Goal: Check status: Check status

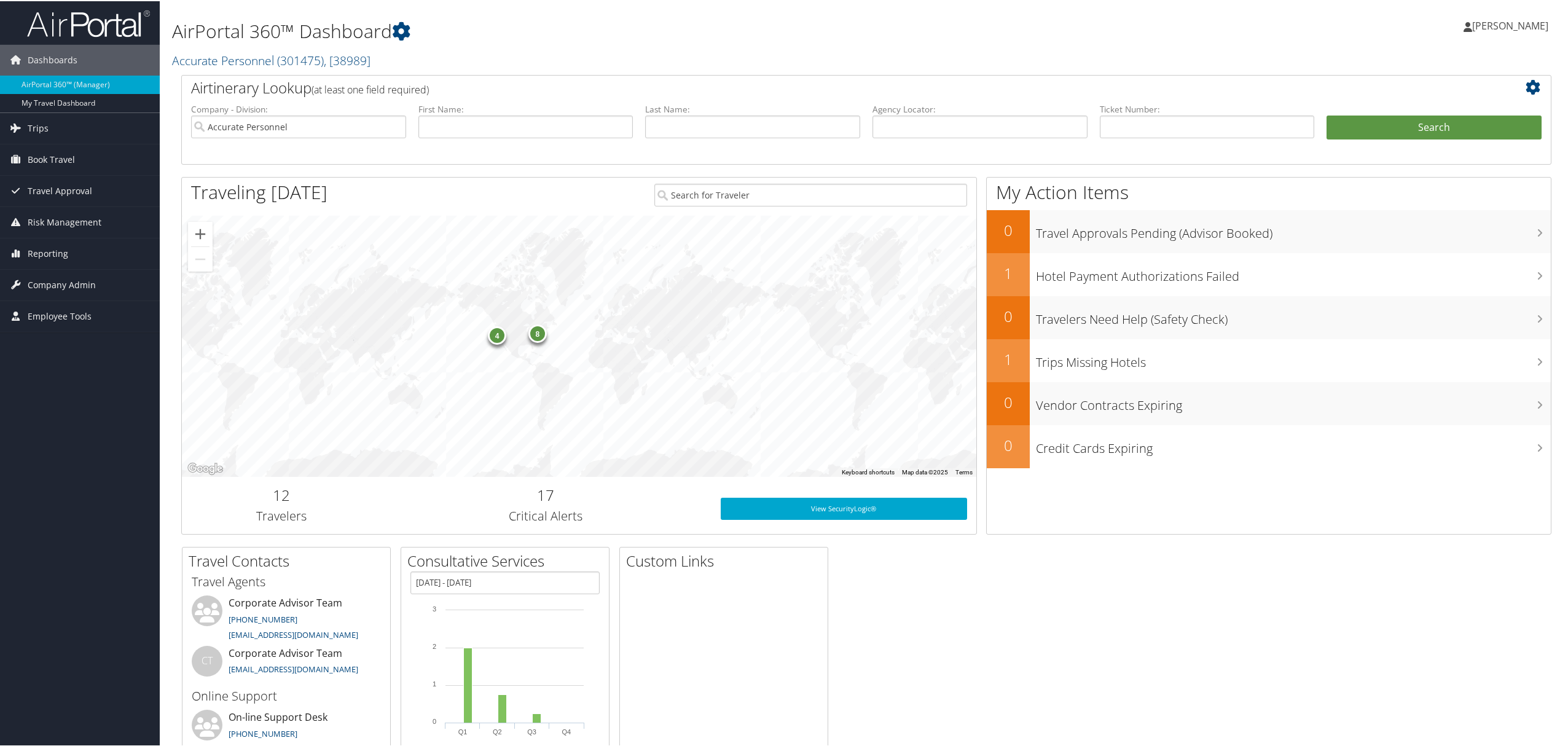
click at [1505, 19] on span "[PERSON_NAME]" at bounding box center [1511, 25] width 76 height 13
click at [1420, 111] on link "View Travel Profile" at bounding box center [1478, 109] width 137 height 21
click at [45, 133] on span "Trips" at bounding box center [37, 127] width 21 height 31
click at [50, 193] on link "Past Trips" at bounding box center [80, 189] width 160 height 19
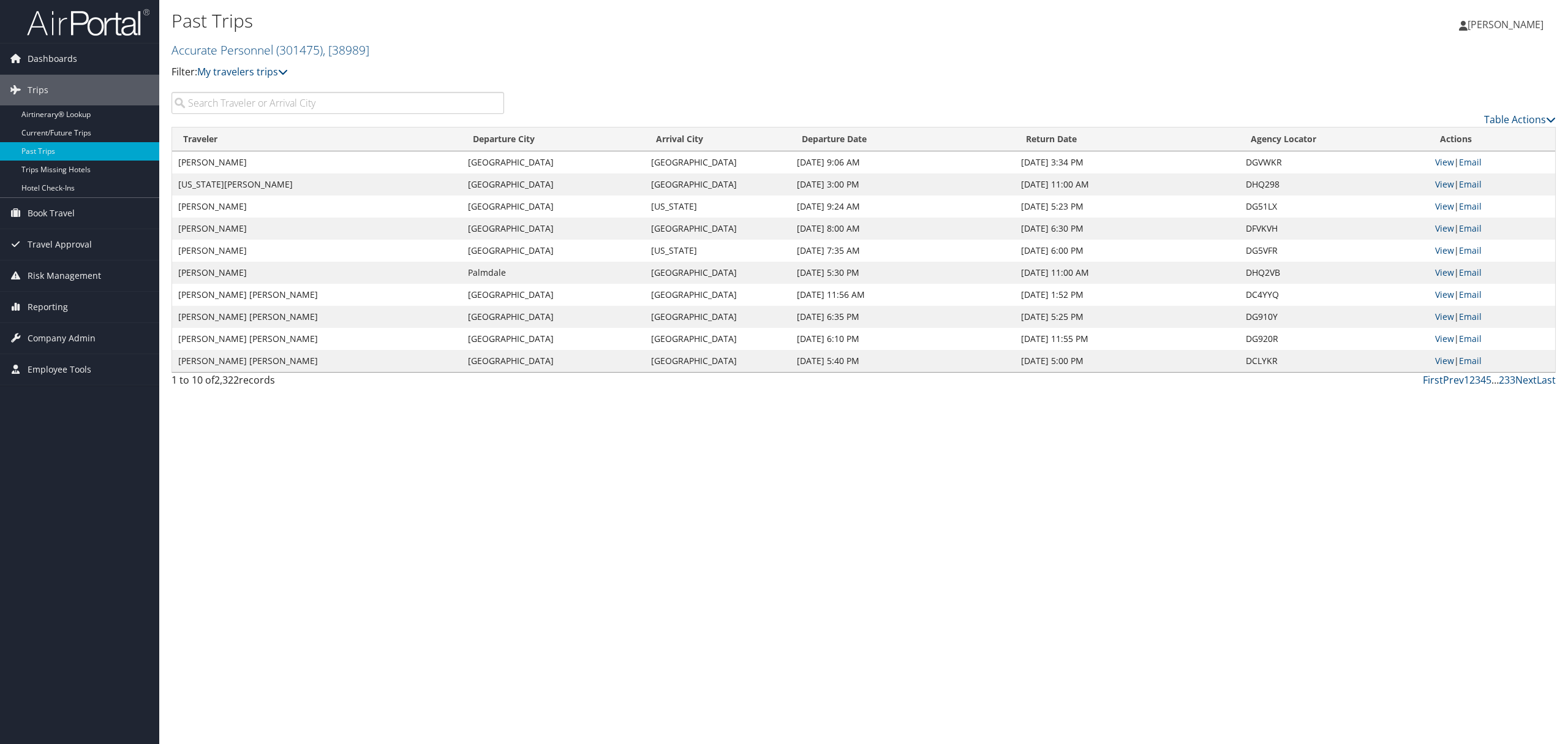
click at [244, 99] on input "search" at bounding box center [337, 103] width 333 height 22
type input "Aryana Gracia"
click at [53, 127] on link "Current/Future Trips" at bounding box center [79, 133] width 159 height 19
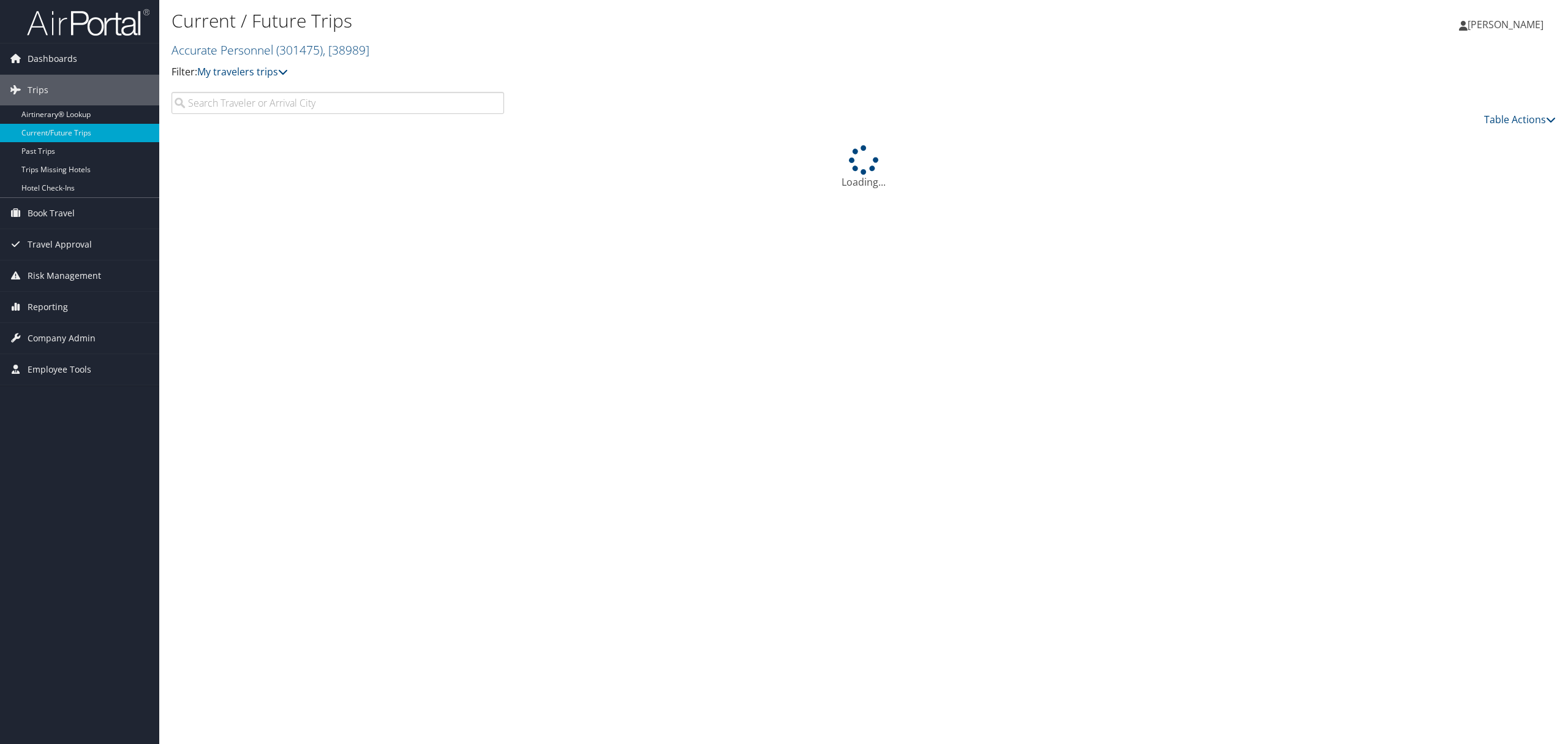
click at [265, 110] on input "search" at bounding box center [337, 103] width 333 height 22
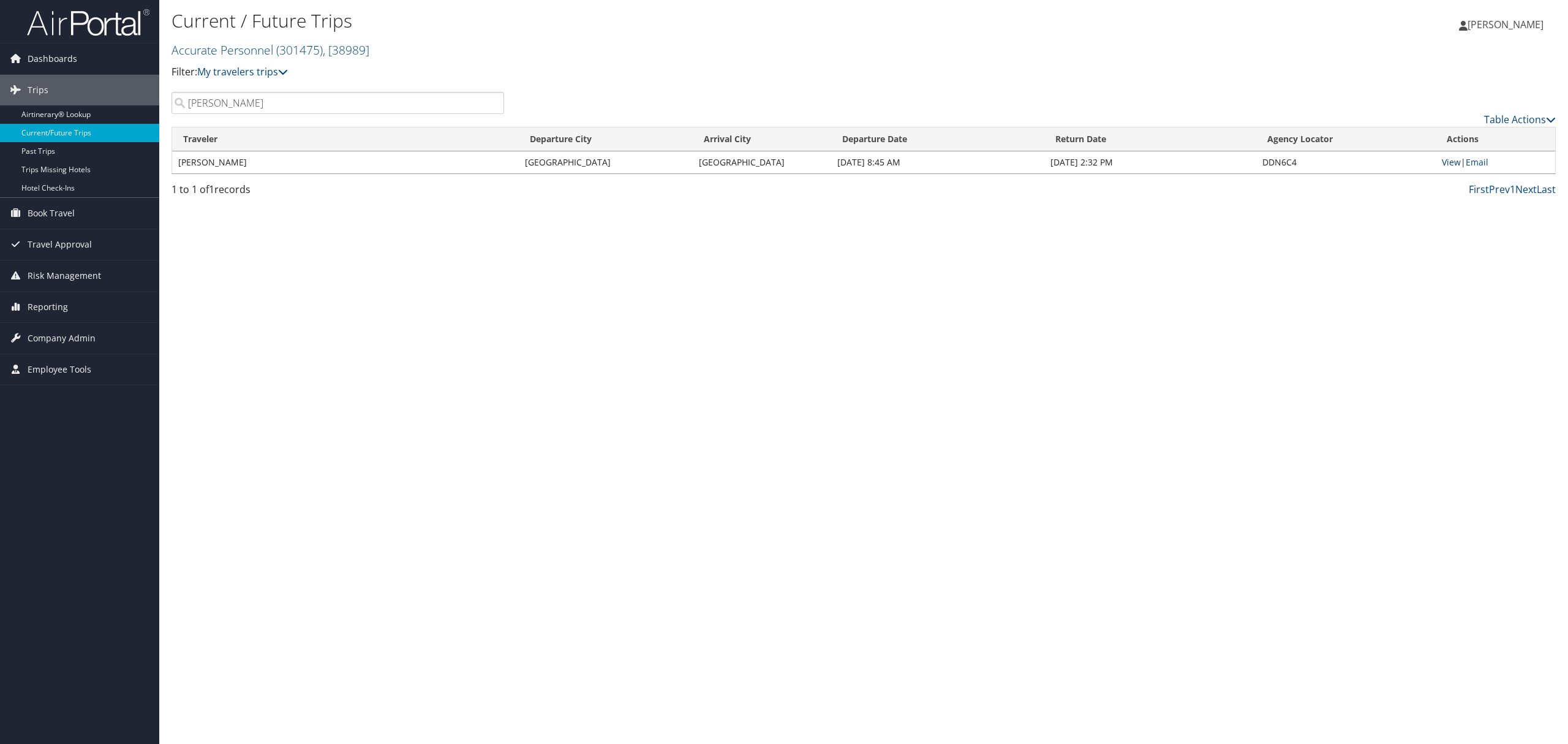
type input "[PERSON_NAME]"
click at [1454, 163] on link "View" at bounding box center [1451, 161] width 19 height 11
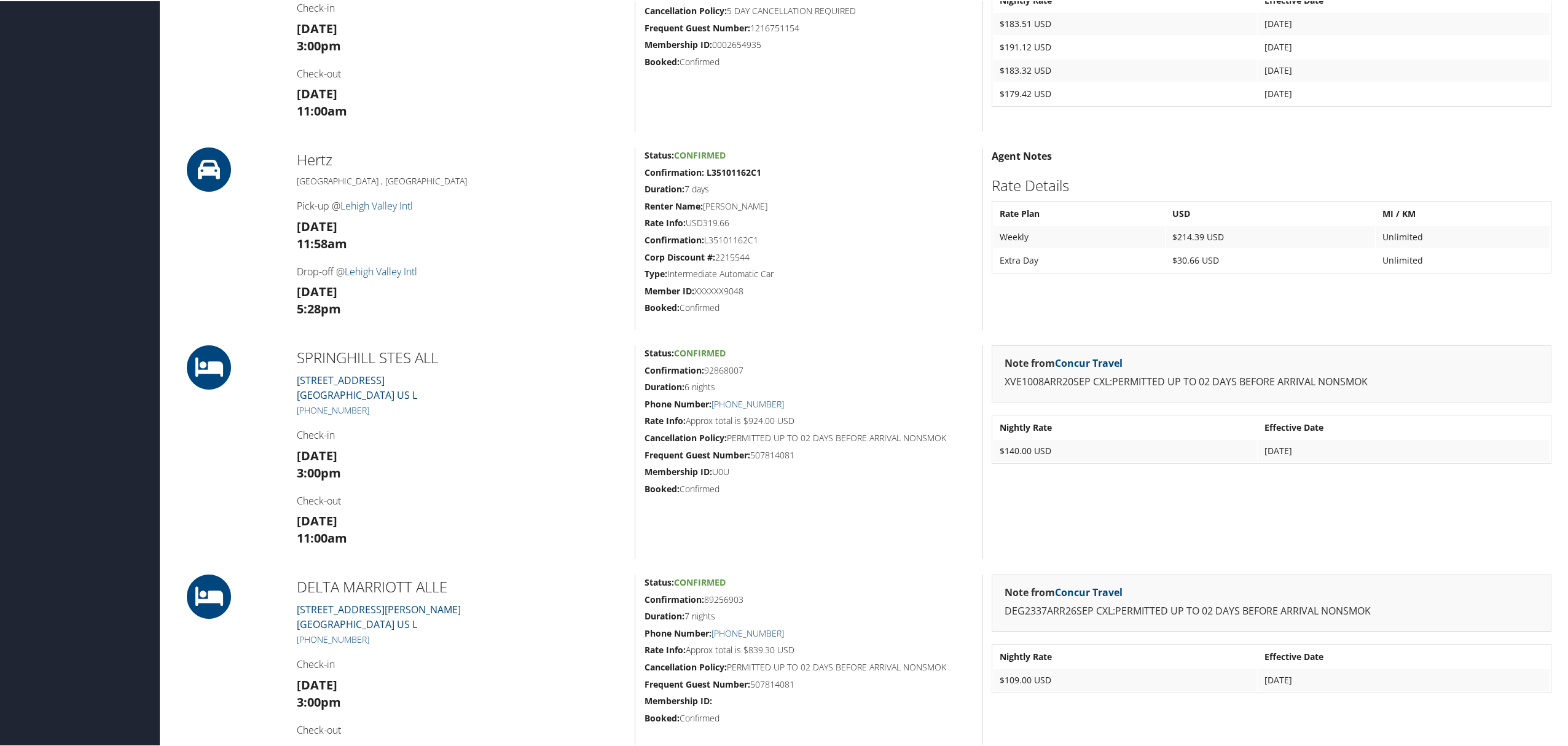
scroll to position [737, 0]
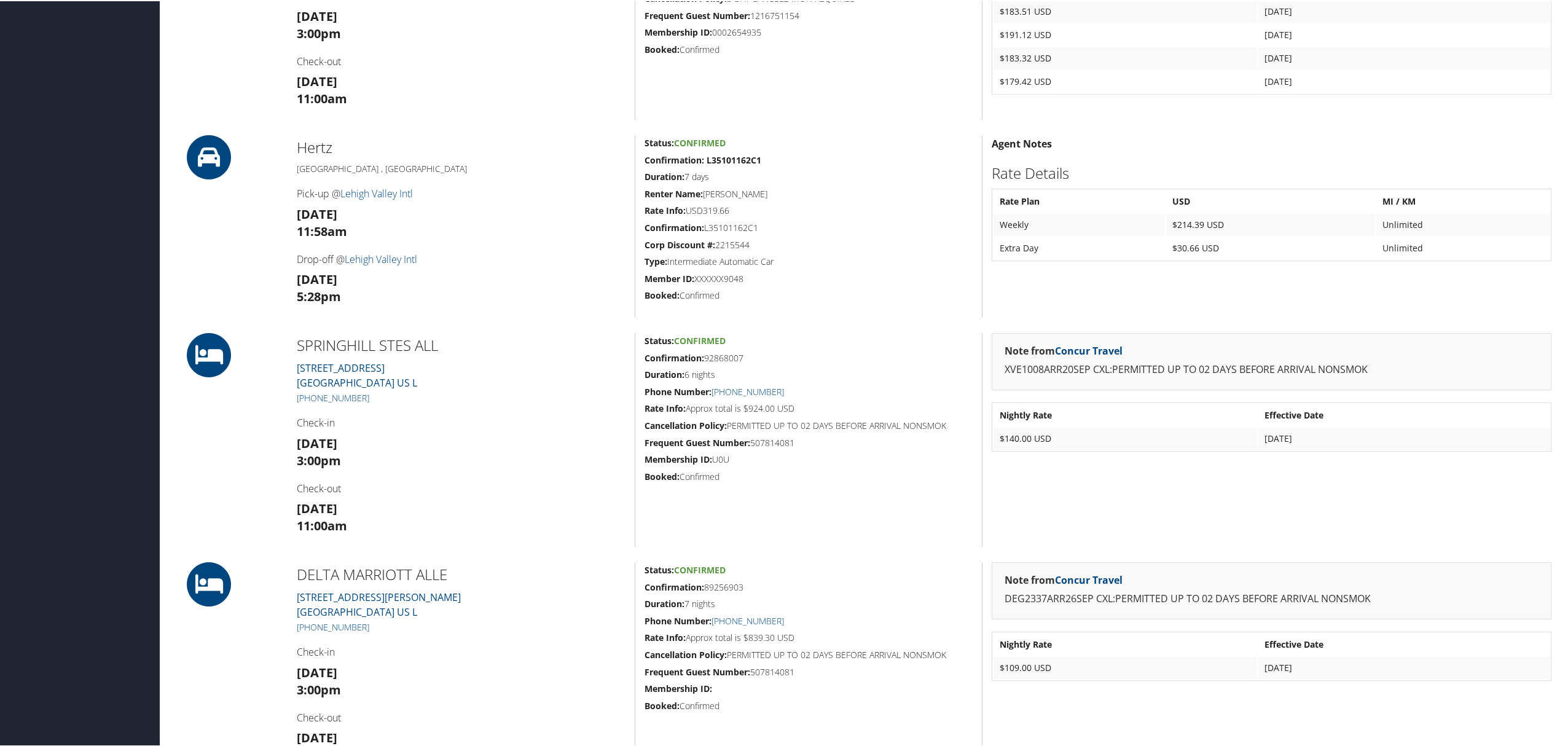
click at [463, 443] on h3 "[DATE] 3:00pm" at bounding box center [461, 451] width 329 height 34
